Goal: Task Accomplishment & Management: Manage account settings

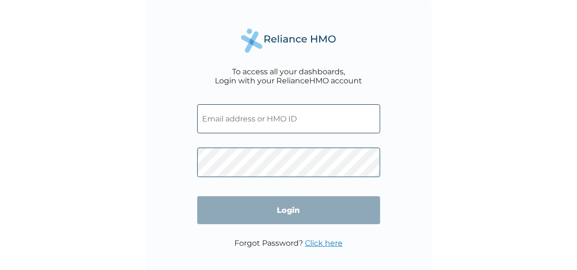
click at [235, 121] on input "text" at bounding box center [288, 118] width 183 height 29
click at [306, 131] on input "text" at bounding box center [288, 118] width 183 height 29
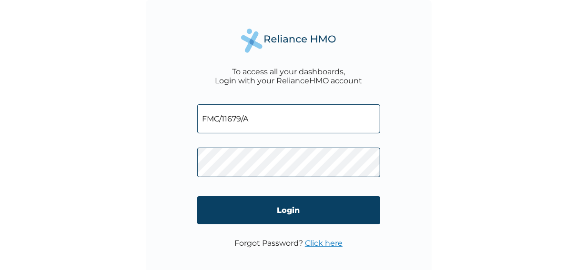
type input "FMC/11679/A"
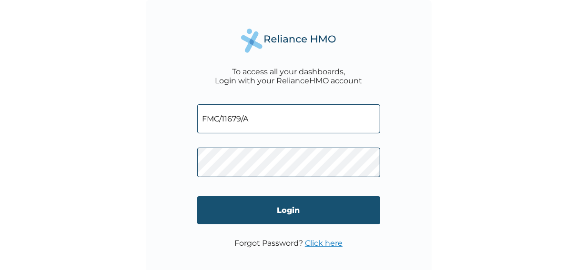
click at [268, 209] on input "Login" at bounding box center [288, 210] width 183 height 28
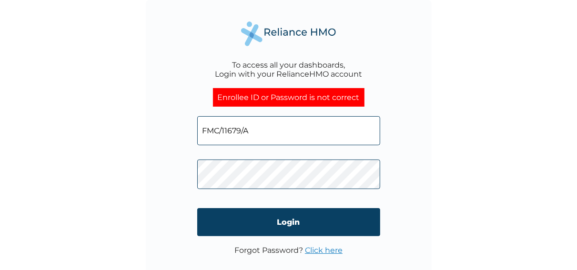
click at [323, 249] on link "Click here" at bounding box center [324, 250] width 38 height 9
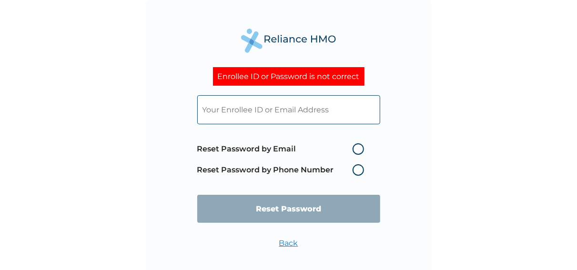
click at [363, 171] on label "Reset Password by Phone Number" at bounding box center [282, 169] width 171 height 11
click at [356, 174] on label "Reset Password by Phone Number" at bounding box center [282, 169] width 171 height 11
click at [251, 110] on input "text" at bounding box center [288, 109] width 183 height 29
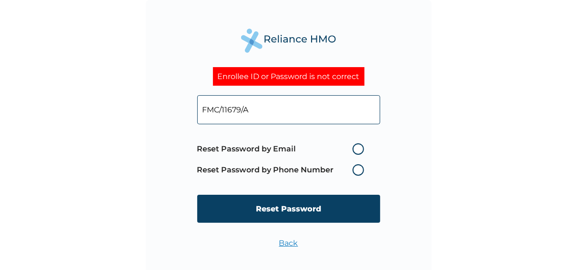
type input "FMC/11679/A"
click at [362, 171] on label "Reset Password by Phone Number" at bounding box center [282, 169] width 171 height 11
click at [258, 110] on input "FMC/11679/A" at bounding box center [288, 109] width 183 height 29
click at [357, 171] on label "Reset Password by Phone Number" at bounding box center [282, 169] width 171 height 11
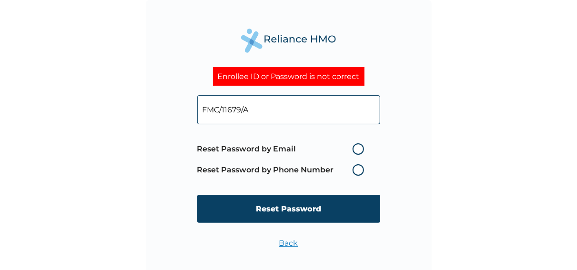
click at [357, 171] on label "Reset Password by Phone Number" at bounding box center [282, 169] width 171 height 11
click at [355, 146] on label "Reset Password by Email" at bounding box center [282, 148] width 171 height 11
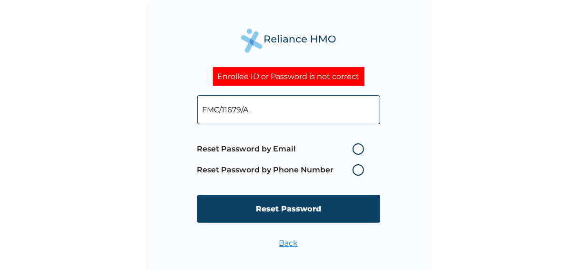
click at [354, 146] on input "Reset Password by Email" at bounding box center [346, 148] width 15 height 15
radio input "true"
click at [357, 168] on label "Reset Password by Phone Number" at bounding box center [282, 169] width 171 height 11
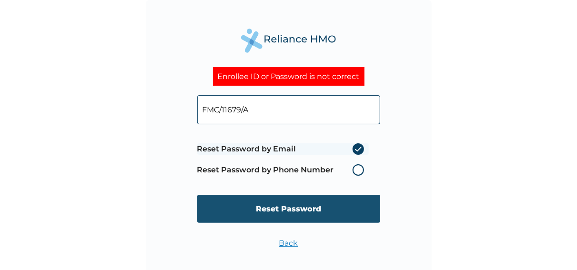
click at [295, 210] on input "Reset Password" at bounding box center [288, 209] width 183 height 28
